Goal: Check status: Check status

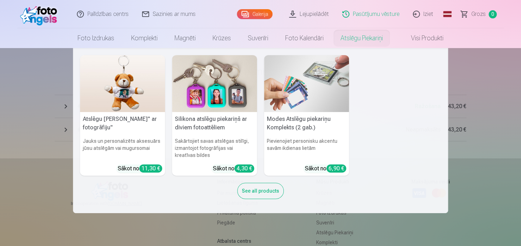
click at [507, 152] on nav "Atslēgu piekariņš Lācītis" ar fotogrāfiju" Jauks un personalizēts aksesuārs jūs…" at bounding box center [260, 130] width 521 height 165
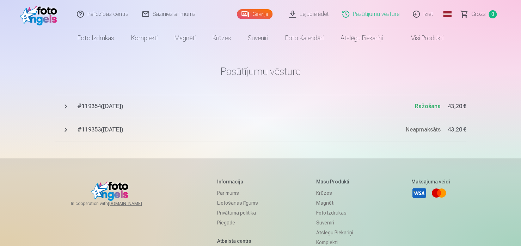
click at [273, 129] on span "# 119353 ( [DATE] )" at bounding box center [241, 129] width 329 height 8
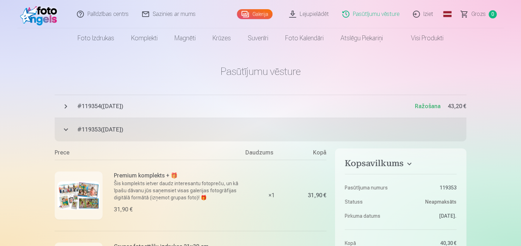
click at [272, 107] on span "# 119354 ( [DATE] )" at bounding box center [246, 106] width 338 height 8
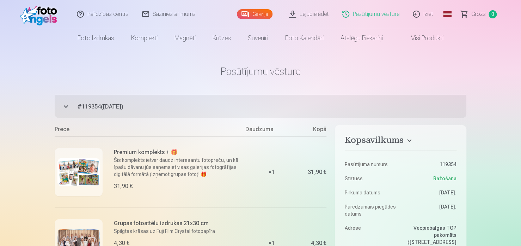
click at [272, 107] on span "# 119354 ( [DATE] )" at bounding box center [272, 106] width 390 height 8
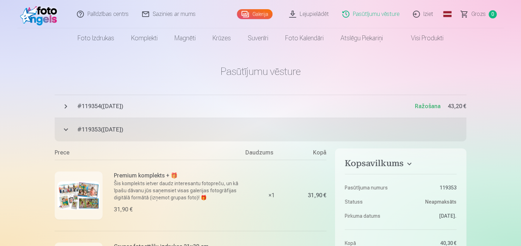
click at [425, 108] on span "Ražošana" at bounding box center [428, 106] width 26 height 7
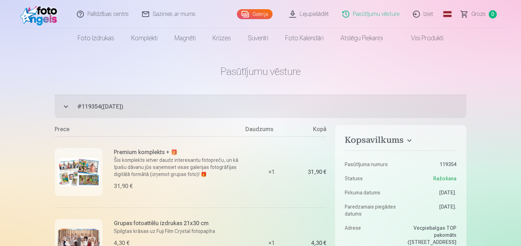
click at [423, 112] on button "# 119354 ( [DATE] ) Ražošana 43,20 €" at bounding box center [261, 106] width 412 height 23
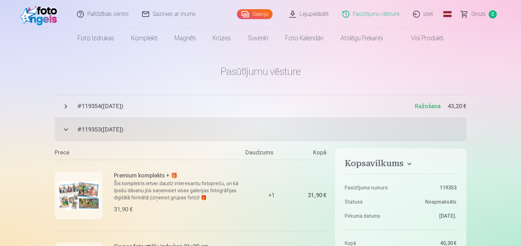
click at [410, 134] on button "# 119353 ( [DATE] ) Neapmaksāts 43,20 €" at bounding box center [261, 129] width 412 height 23
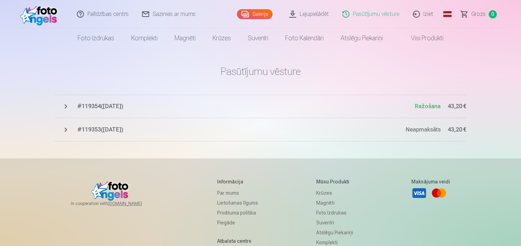
click at [437, 132] on span "Neapmaksāts" at bounding box center [423, 129] width 35 height 7
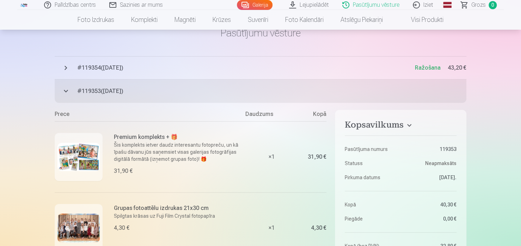
scroll to position [20, 0]
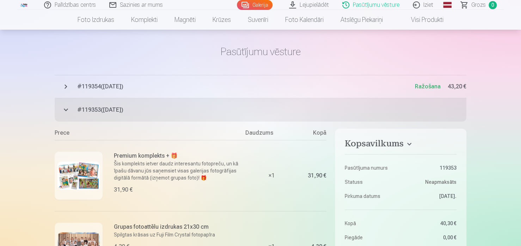
click at [409, 146] on h4 "Kopsavilkums" at bounding box center [401, 144] width 112 height 13
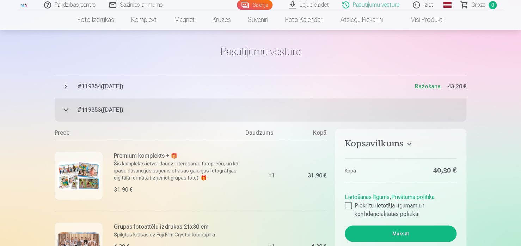
click at [408, 108] on span "# 119353 ( [DATE] )" at bounding box center [272, 109] width 390 height 8
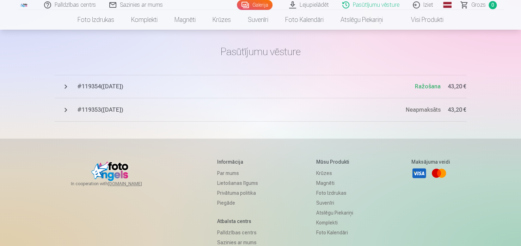
click at [403, 85] on span "# 119354 ( [DATE] )" at bounding box center [246, 86] width 338 height 8
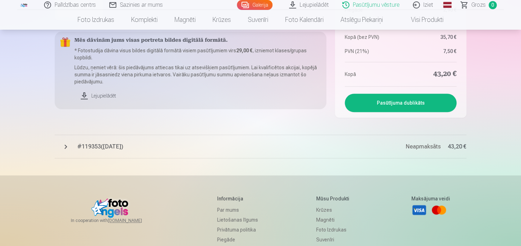
scroll to position [324, 0]
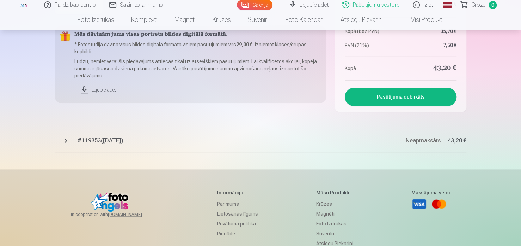
click at [101, 89] on link "Lejupielādēt" at bounding box center [197, 90] width 247 height 16
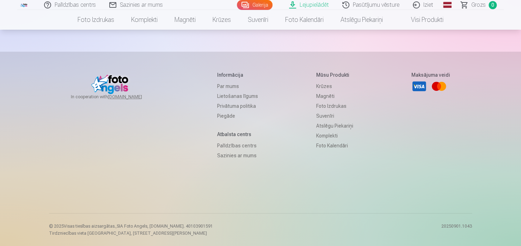
scroll to position [0, 0]
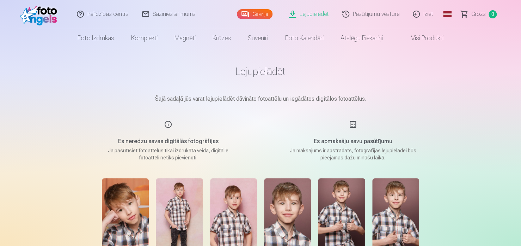
click at [386, 14] on link "Pasūtījumu vēsture" at bounding box center [371, 14] width 71 height 28
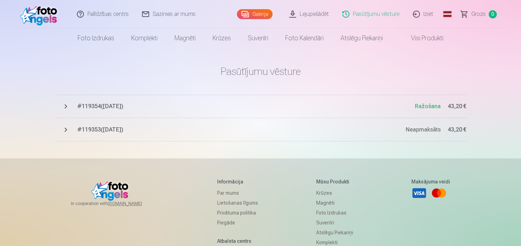
click at [447, 104] on button "# 119354 ( [DATE] ) Ražošana 43,20 €" at bounding box center [261, 106] width 412 height 23
